Goal: Transaction & Acquisition: Purchase product/service

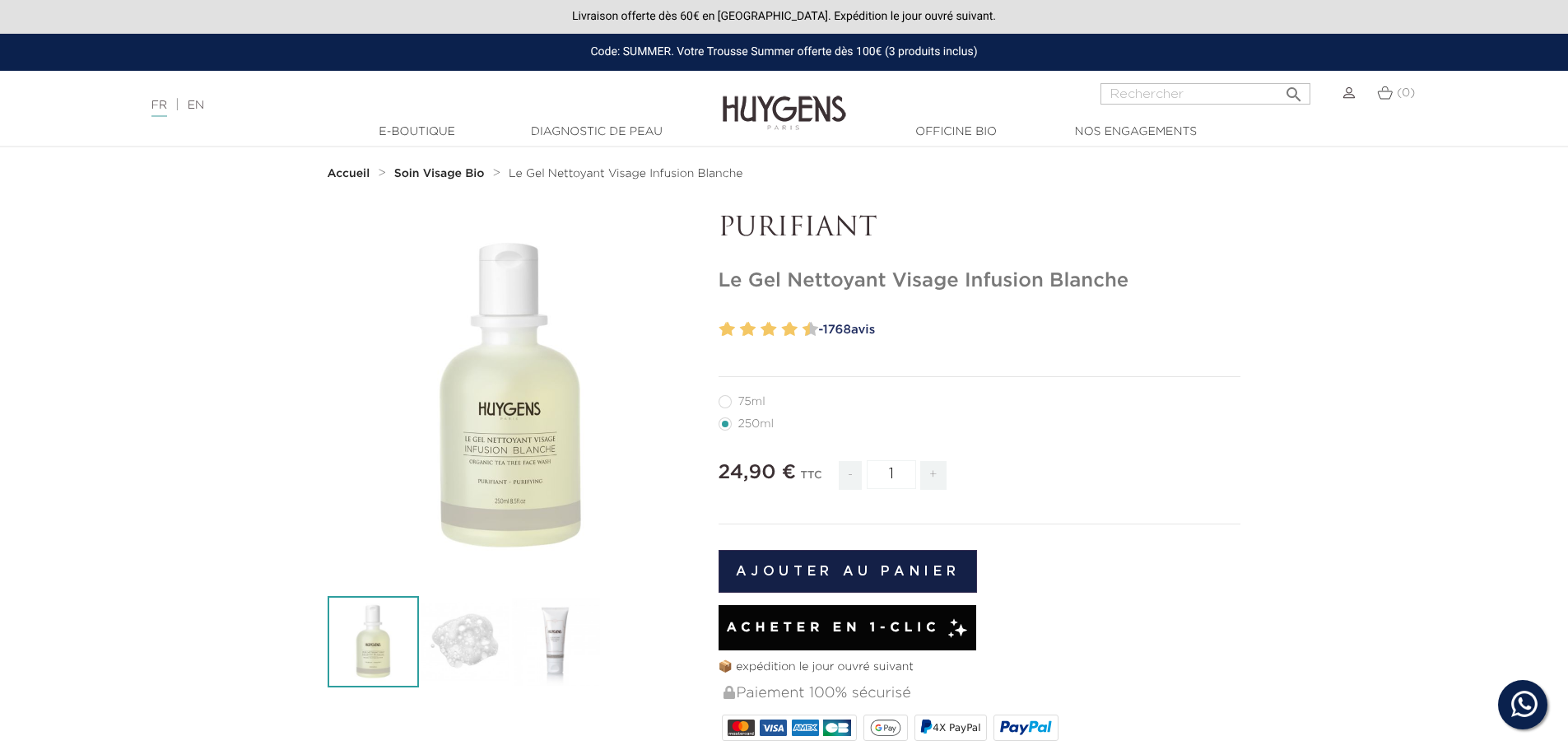
click at [722, 408] on label11"] "75ml" at bounding box center [751, 401] width 67 height 13
radio input "true"
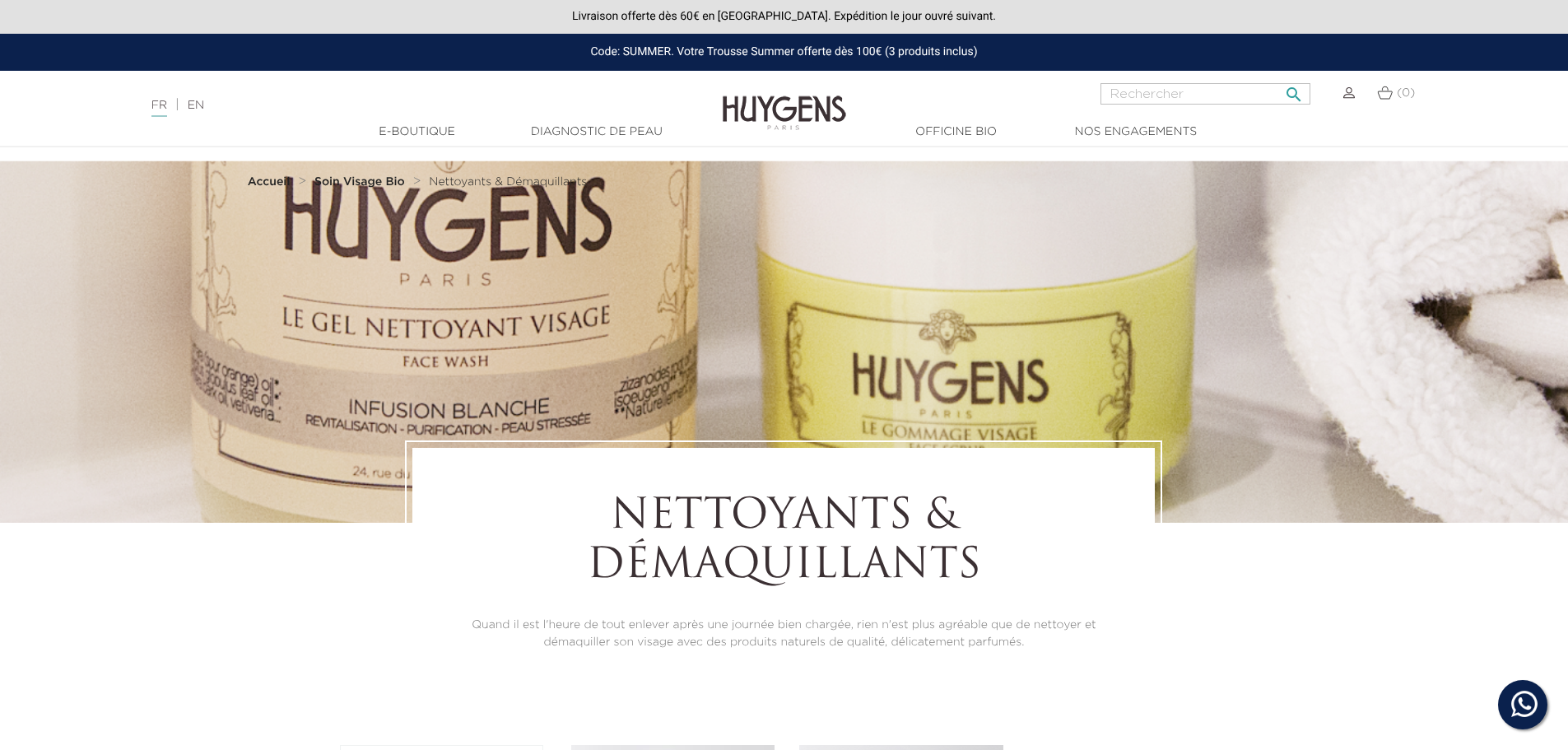
click at [1167, 98] on input "Rechercher" at bounding box center [1206, 94] width 210 height 22
paste input "HUYGENS - Gel Nettoyant Visage Purifiant Infusion Blanche - 100% naturelle"
type input "HUYGENS - Gel Nettoyant Visage Purifiant Infusion Blanche - 100% naturelle"
click at [1279, 78] on button " Rechercher" at bounding box center [1294, 89] width 30 height 22
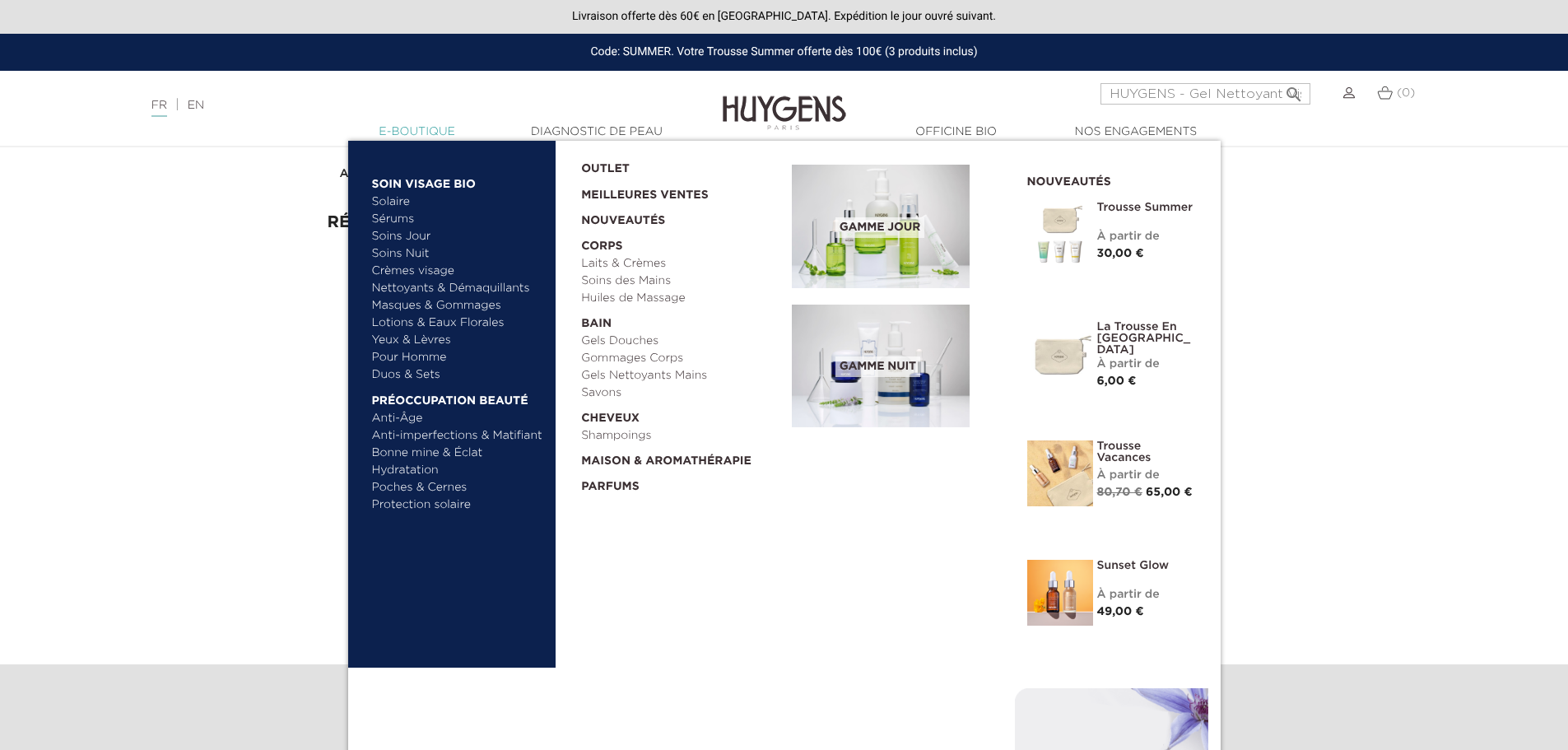
click at [420, 132] on link "  E-Boutique" at bounding box center [417, 132] width 165 height 17
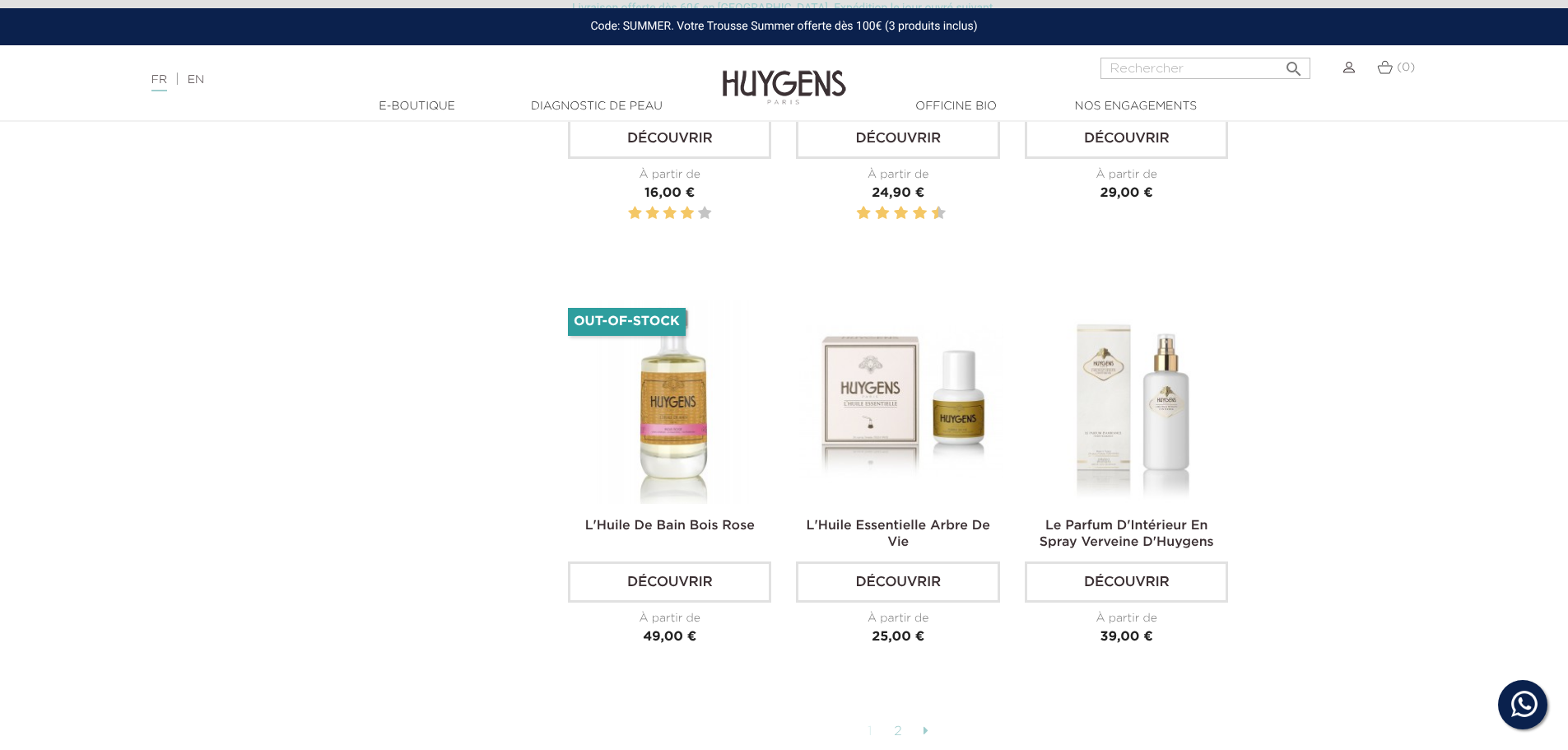
scroll to position [4282, 0]
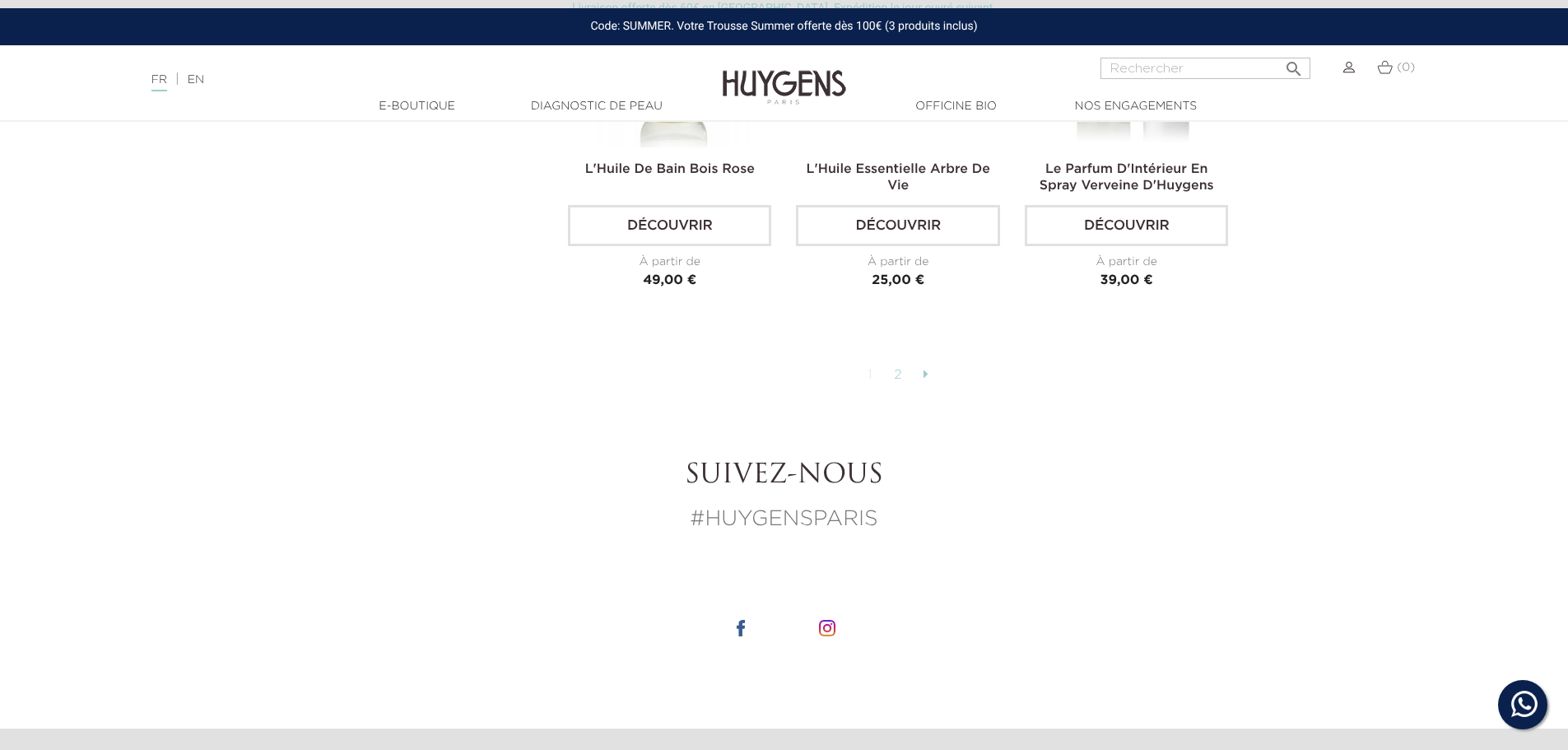
click at [899, 362] on link "2" at bounding box center [898, 376] width 26 height 28
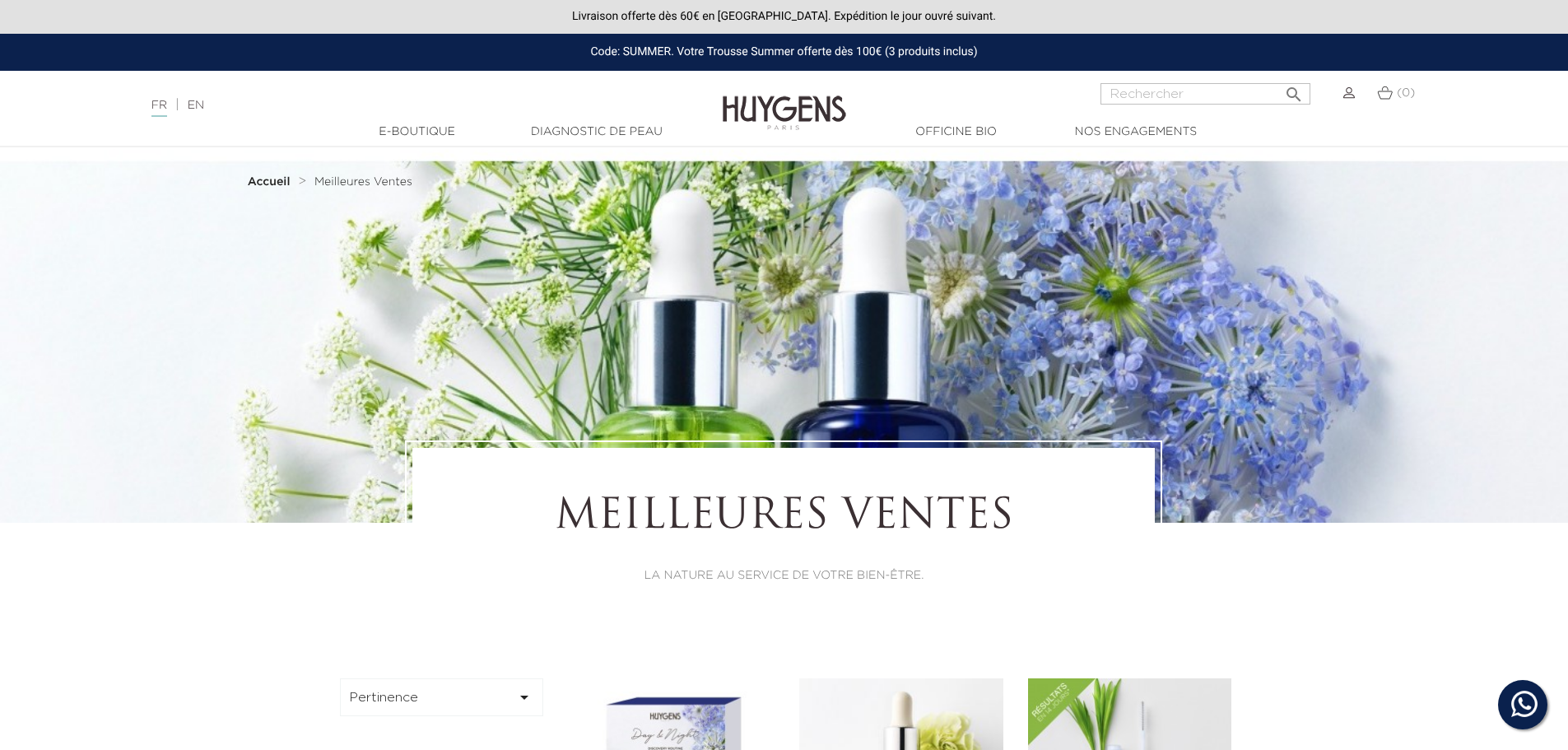
scroll to position [4282, 0]
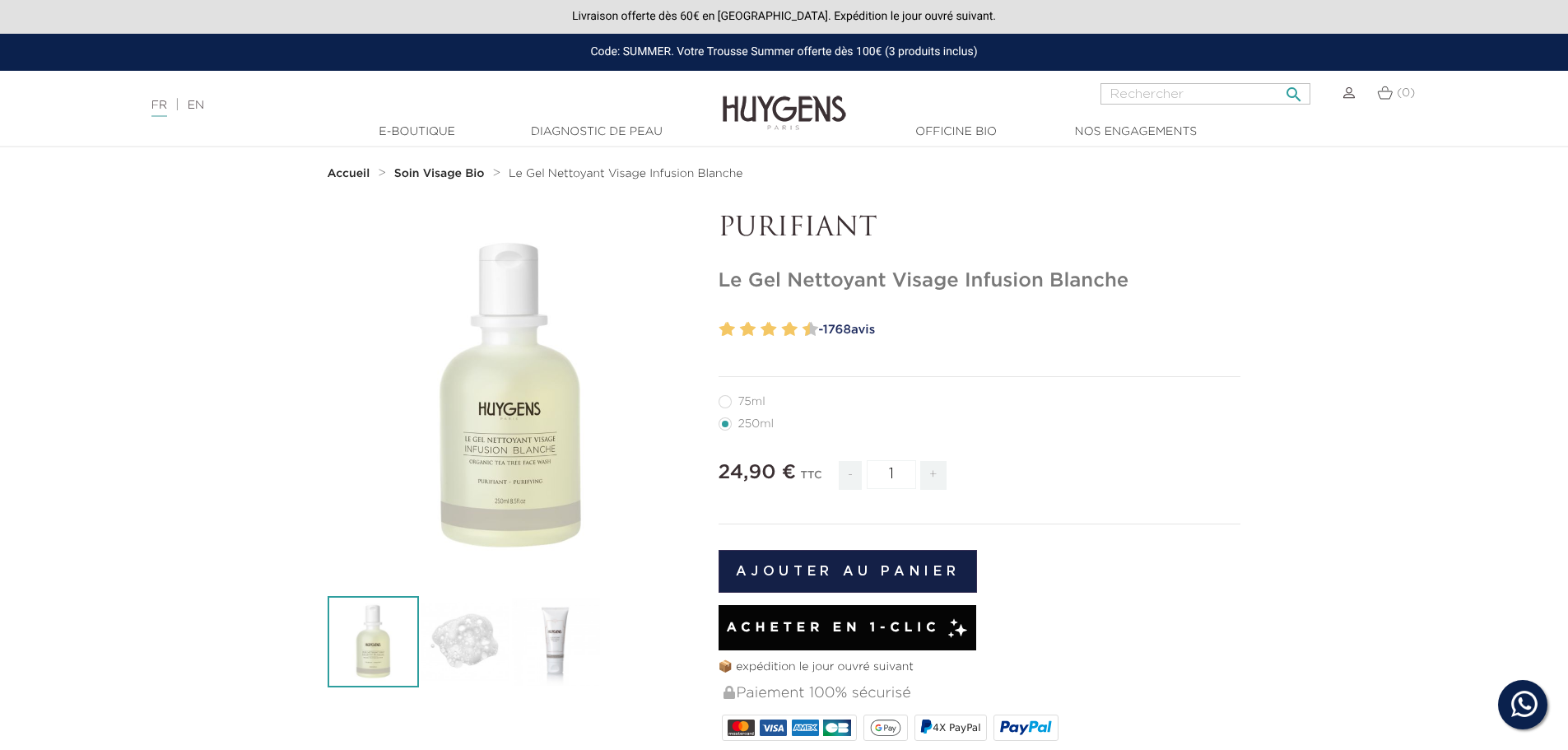
click at [1149, 91] on input "Rechercher" at bounding box center [1206, 94] width 210 height 22
click at [583, 637] on img at bounding box center [556, 642] width 91 height 91
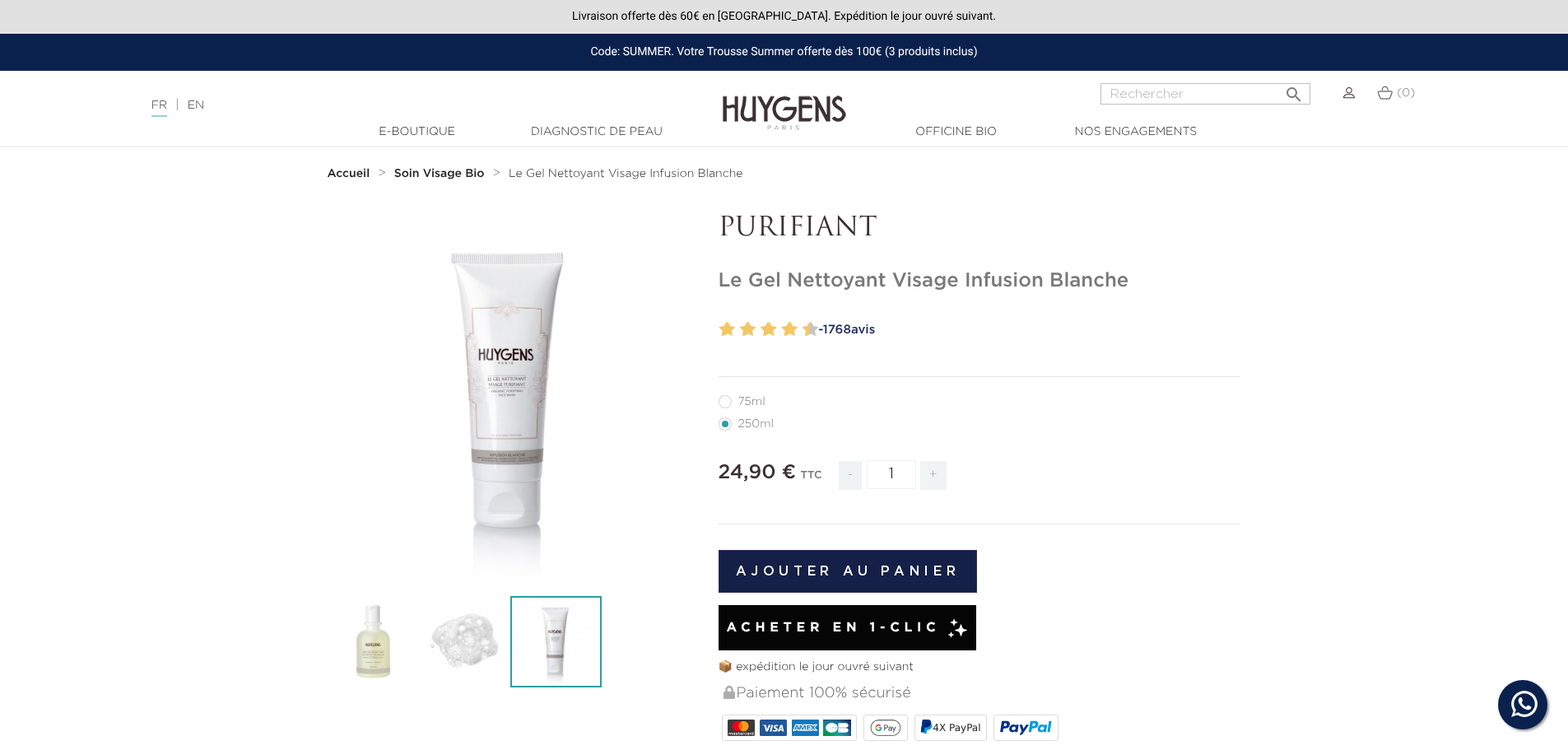
click at [737, 405] on label11"] "75ml" at bounding box center [751, 401] width 67 height 13
radio input "true"
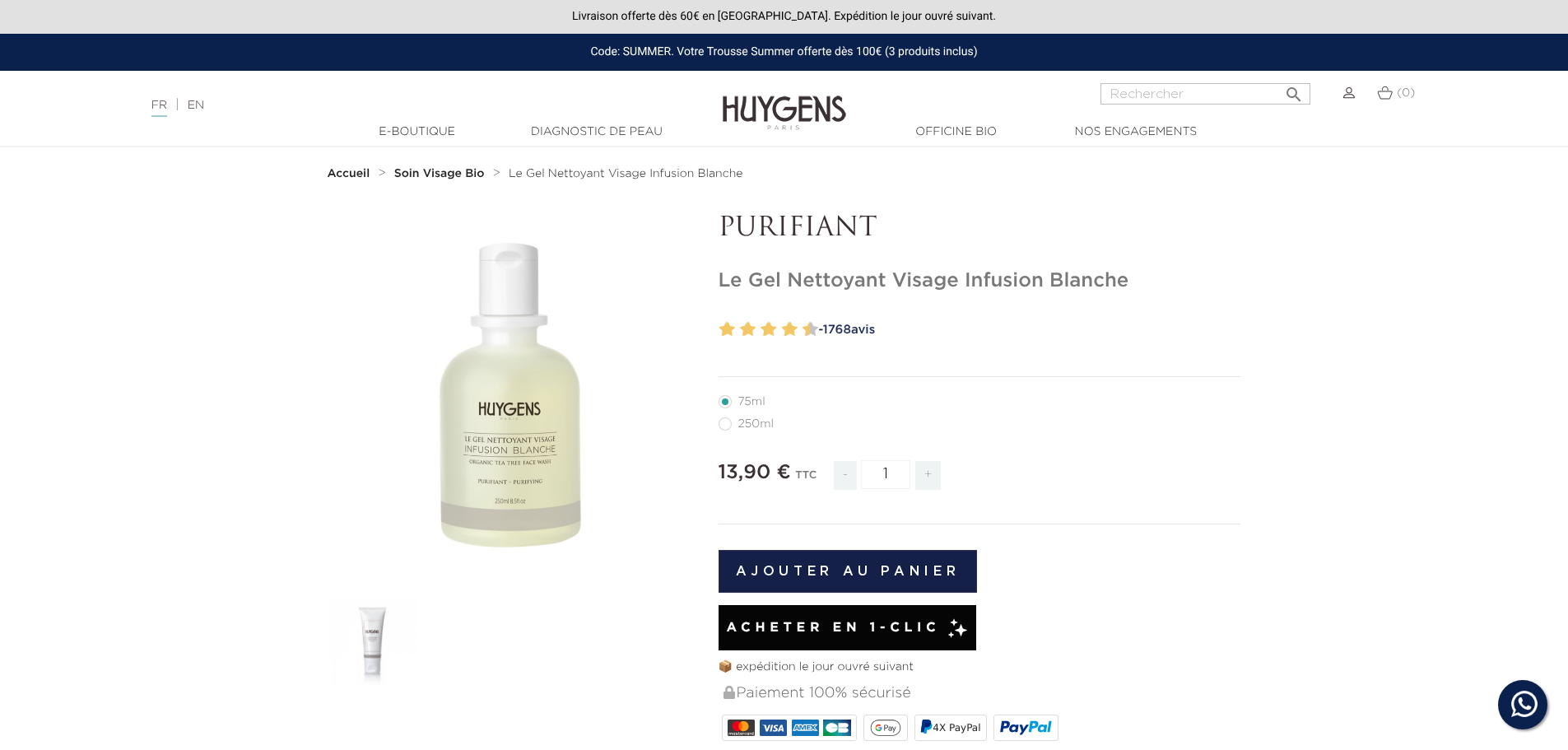
click at [758, 423] on label1"] "250ml" at bounding box center [755, 424] width 75 height 13
radio input "true"
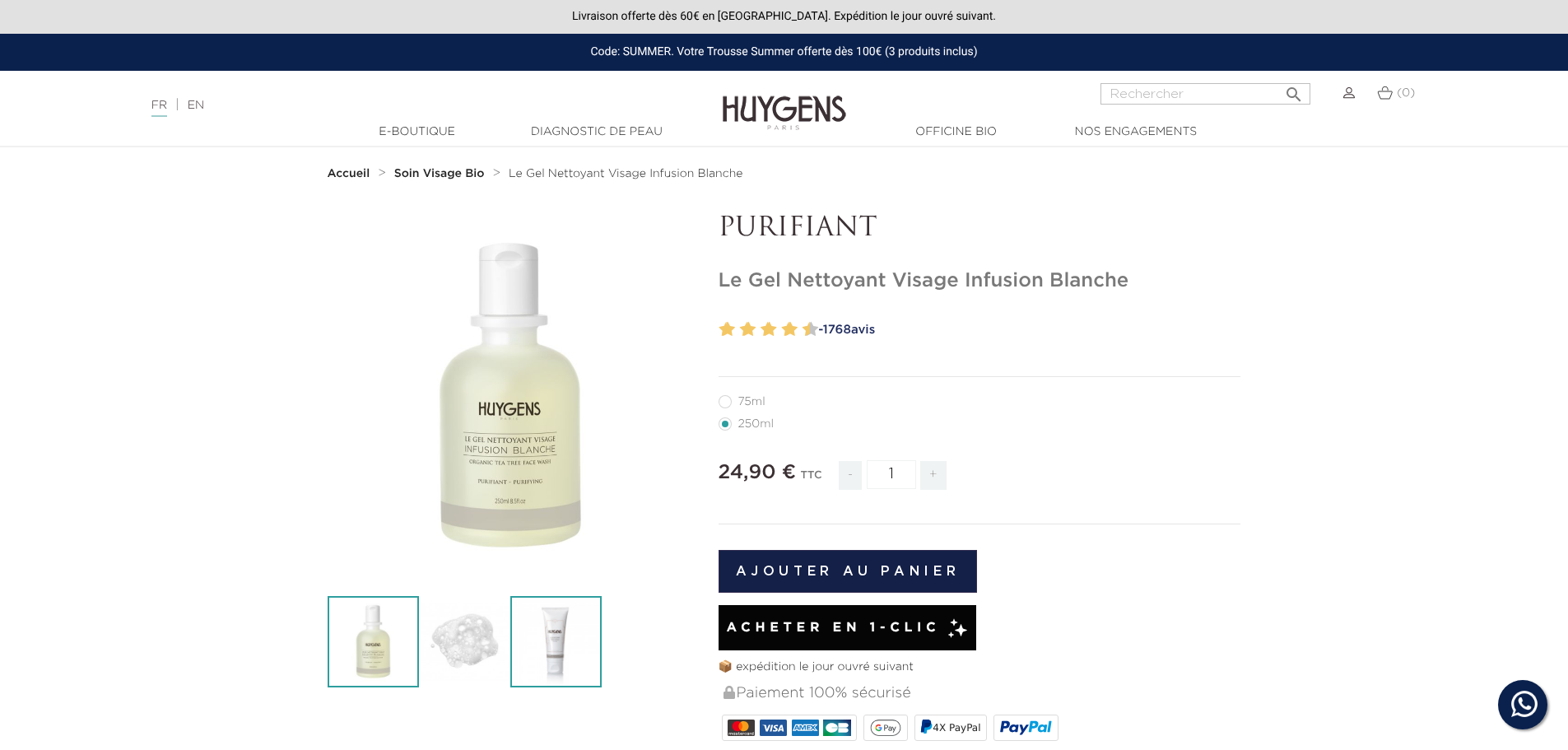
click at [541, 643] on img at bounding box center [556, 642] width 91 height 91
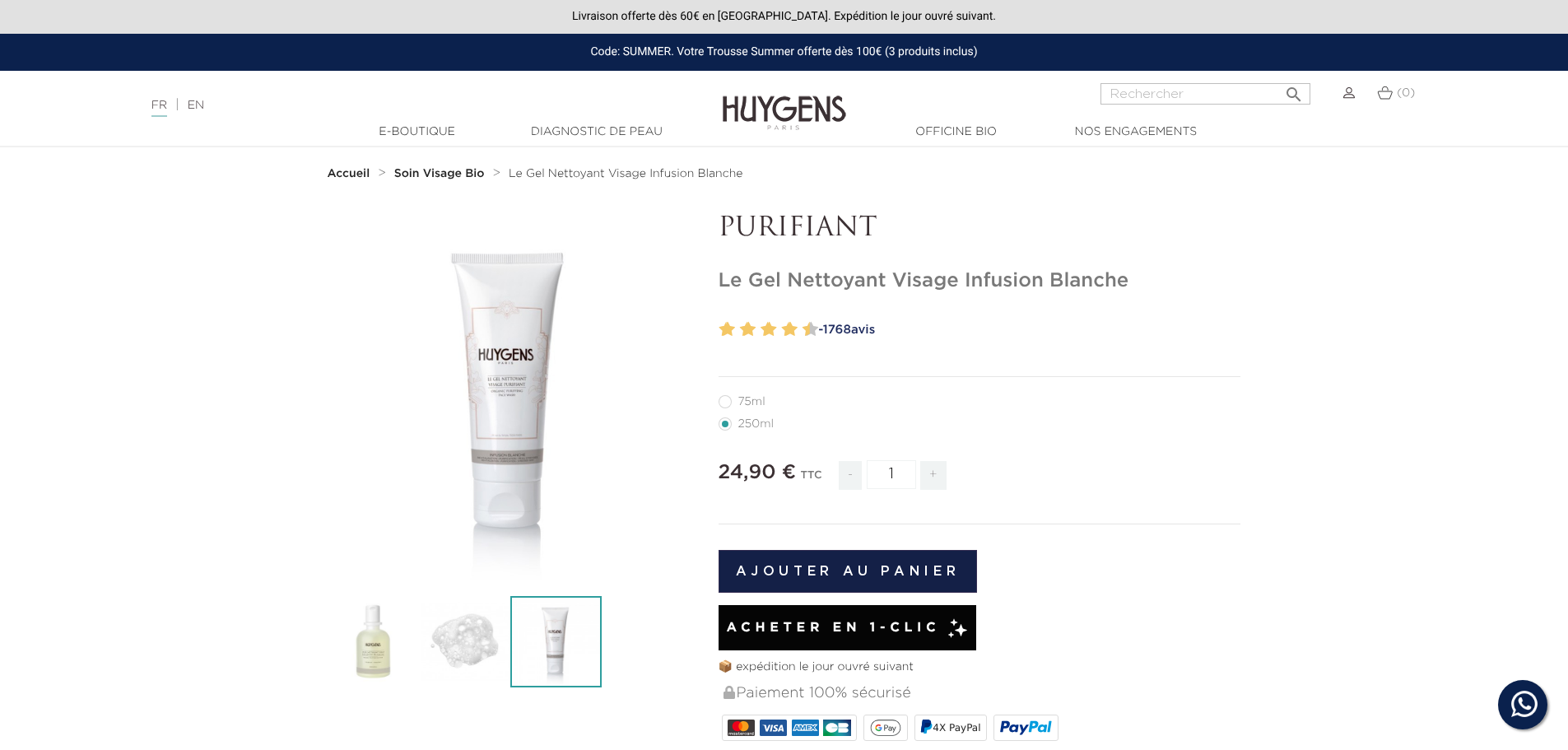
click at [731, 403] on label11"] "75ml" at bounding box center [751, 401] width 67 height 13
radio input "true"
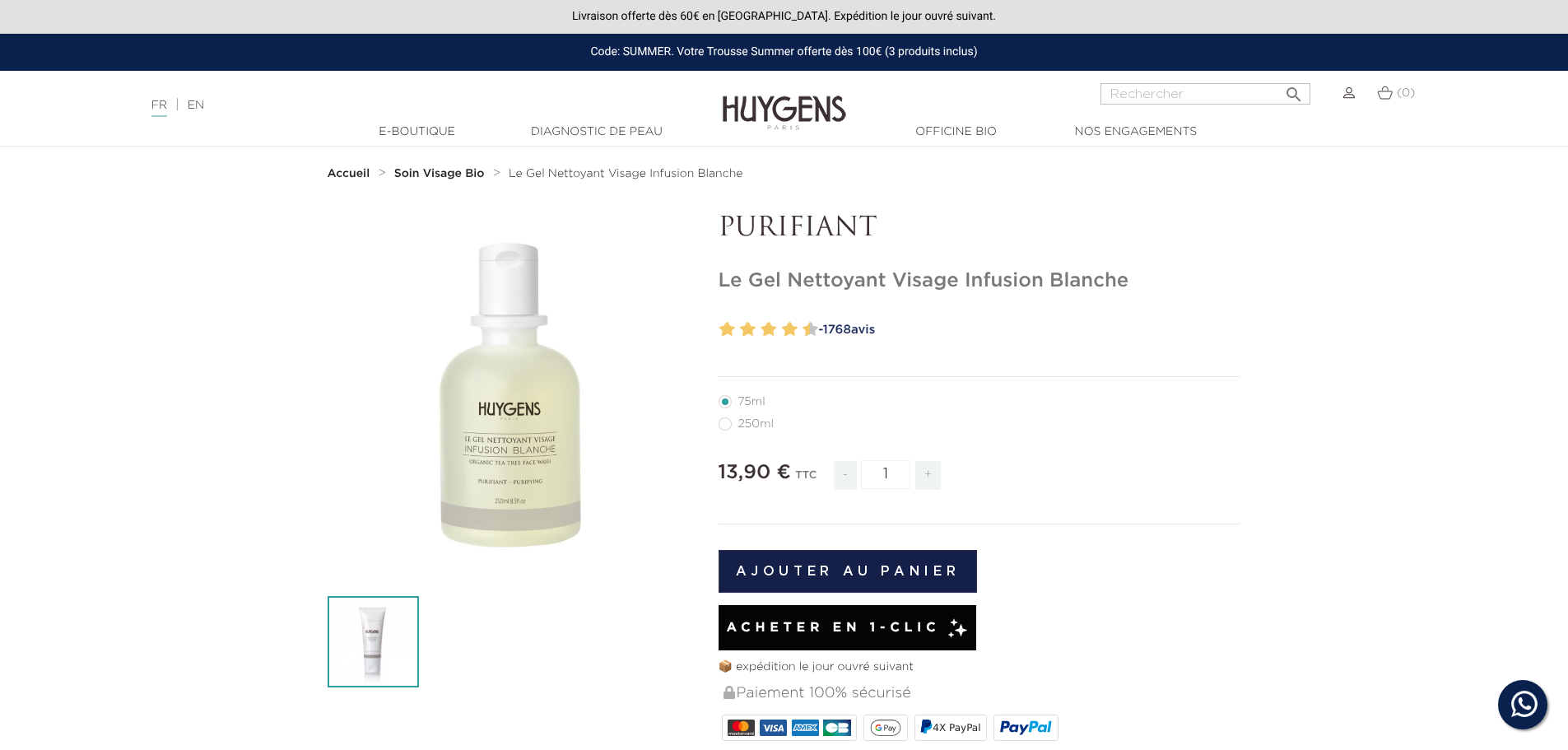
click at [393, 672] on img at bounding box center [373, 642] width 91 height 91
